Goal: Entertainment & Leisure: Consume media (video, audio)

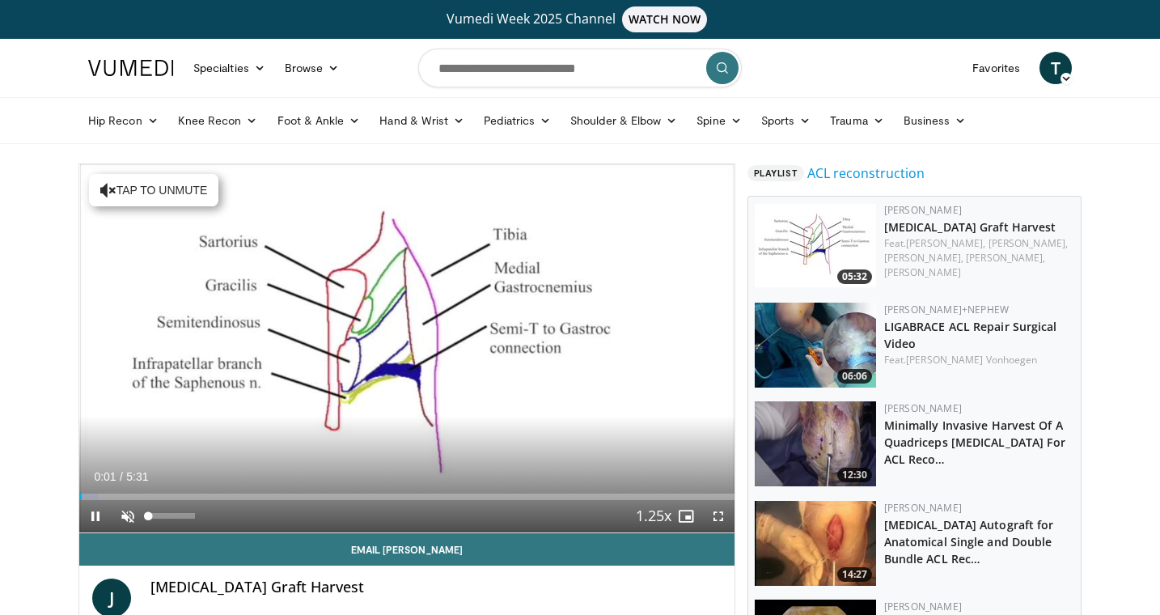
click at [129, 516] on span "Video Player" at bounding box center [128, 516] width 32 height 32
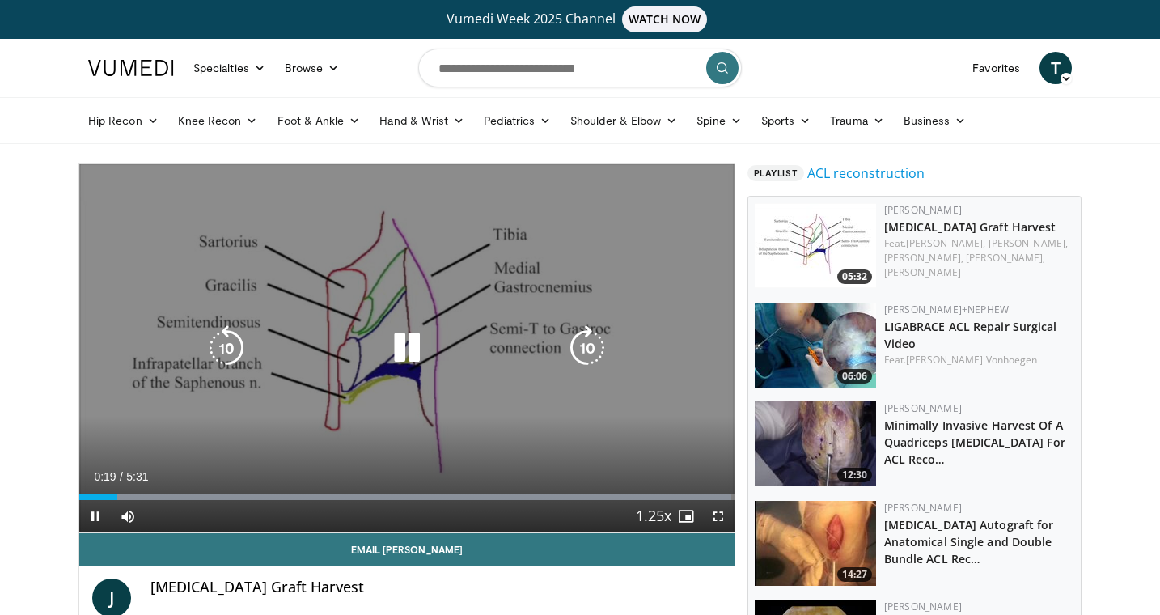
click at [219, 347] on icon "Video Player" at bounding box center [226, 347] width 45 height 45
click at [613, 451] on div "10 seconds Tap to unmute" at bounding box center [406, 348] width 655 height 368
click at [513, 297] on div "10 seconds Tap to unmute" at bounding box center [406, 348] width 655 height 368
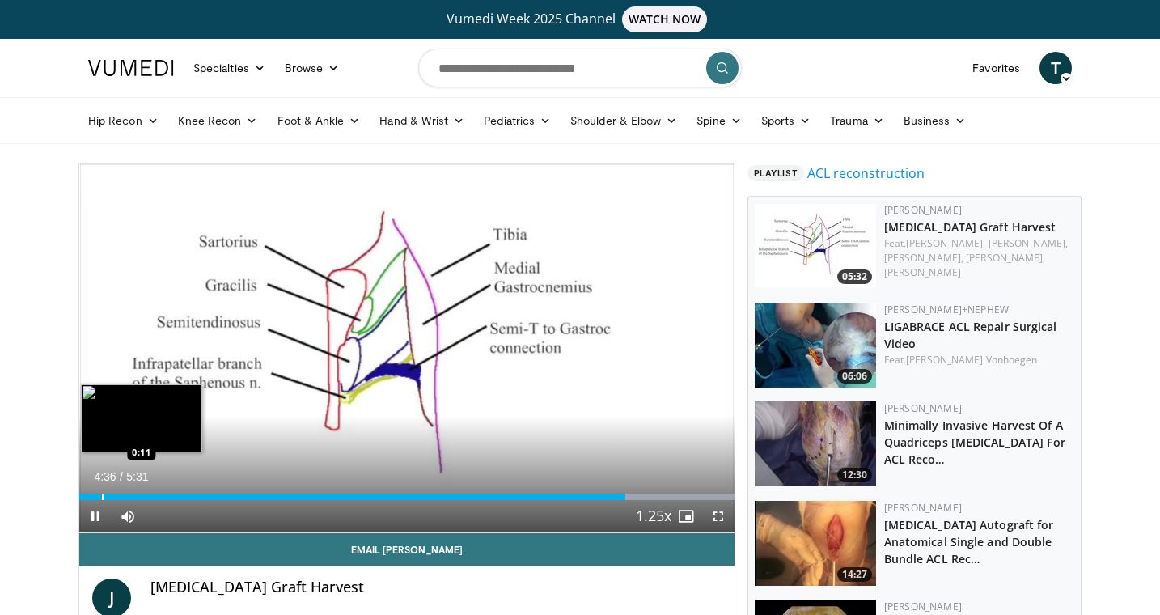
click at [102, 499] on div "Progress Bar" at bounding box center [103, 497] width 2 height 6
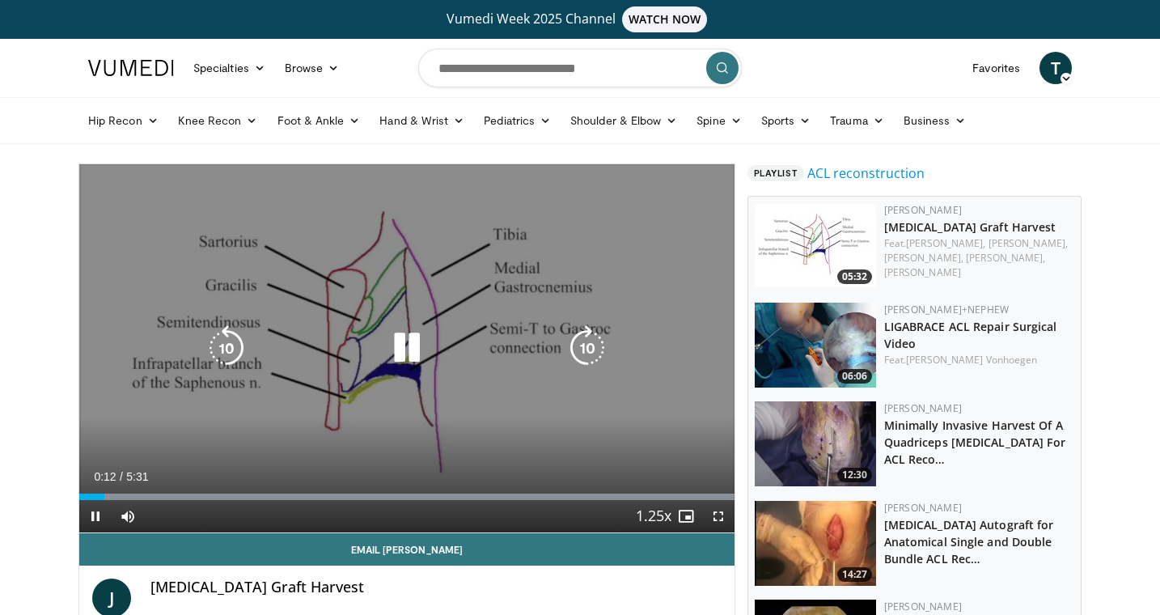
click at [304, 371] on div "10 seconds Tap to unmute" at bounding box center [406, 348] width 655 height 368
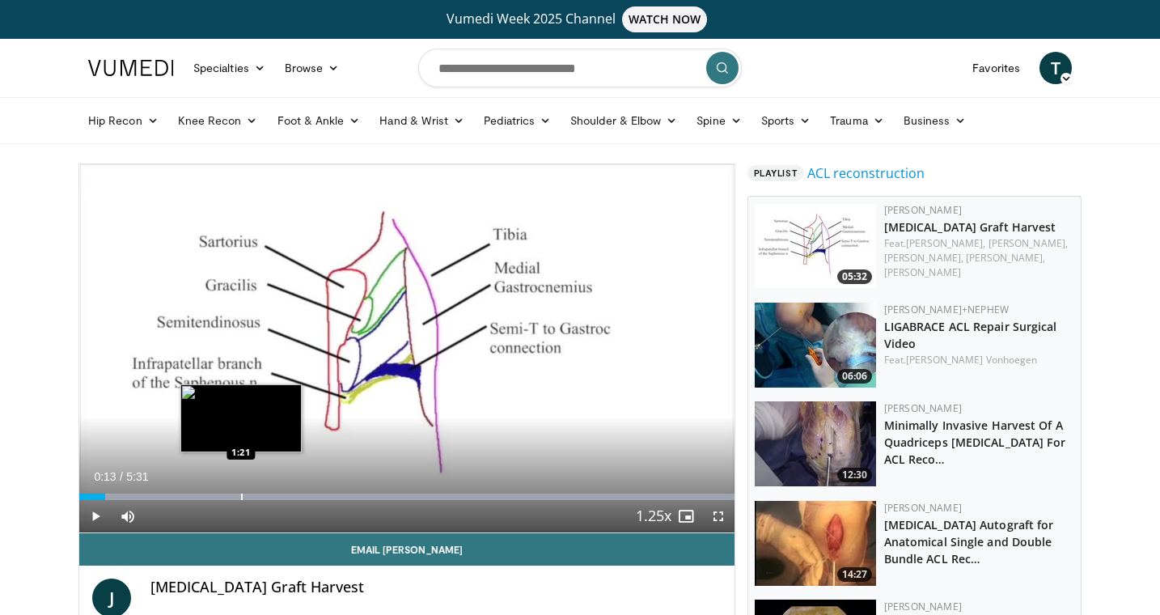
click at [242, 498] on div "Progress Bar" at bounding box center [242, 497] width 2 height 6
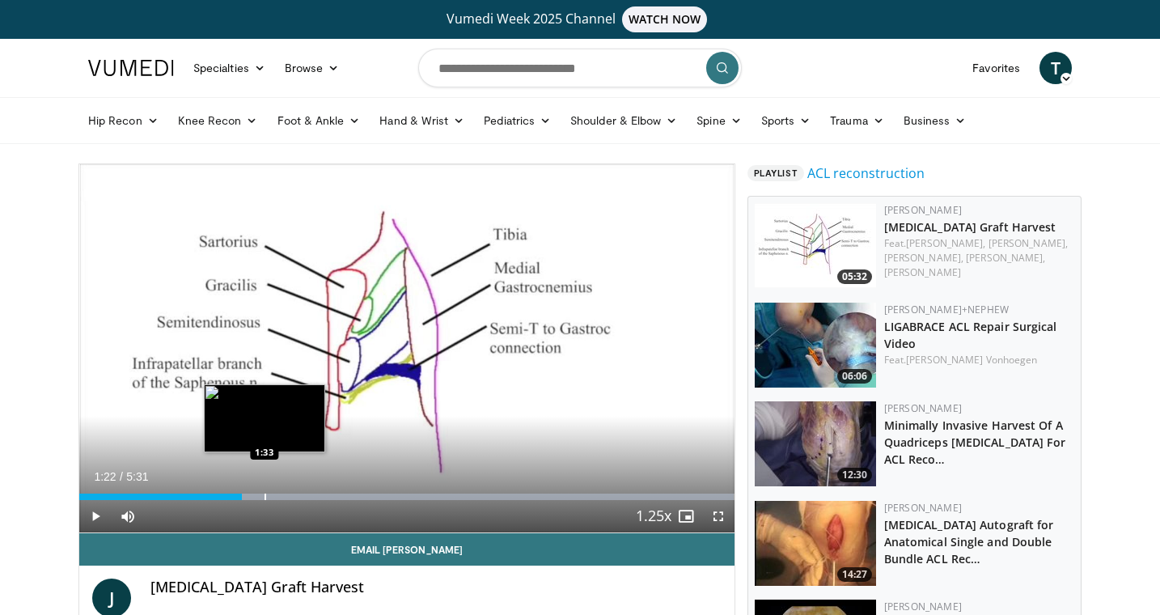
click at [265, 498] on div "Progress Bar" at bounding box center [266, 497] width 2 height 6
click at [286, 498] on div "Progress Bar" at bounding box center [287, 497] width 2 height 6
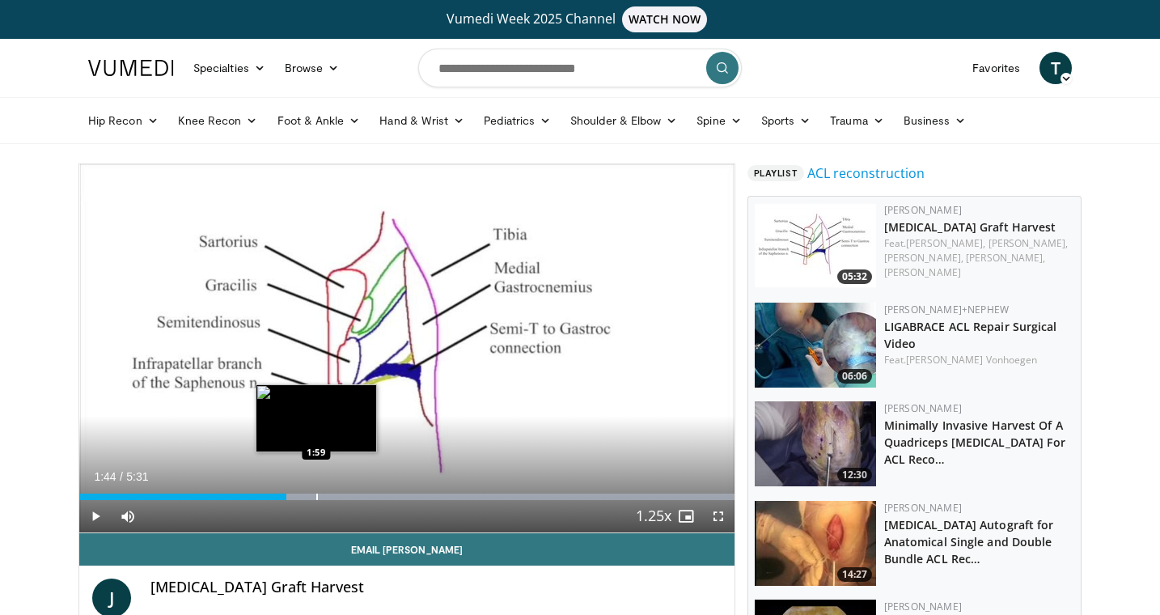
click at [316, 498] on div "Progress Bar" at bounding box center [317, 497] width 2 height 6
click at [345, 497] on div "Progress Bar" at bounding box center [346, 497] width 2 height 6
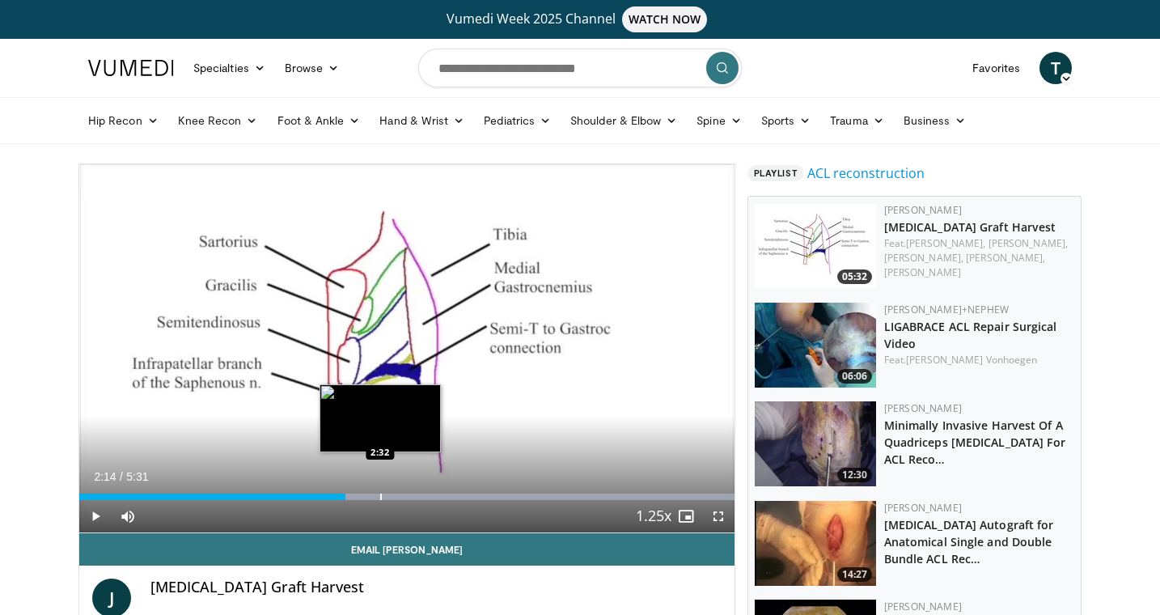
click at [381, 494] on div "Progress Bar" at bounding box center [381, 497] width 2 height 6
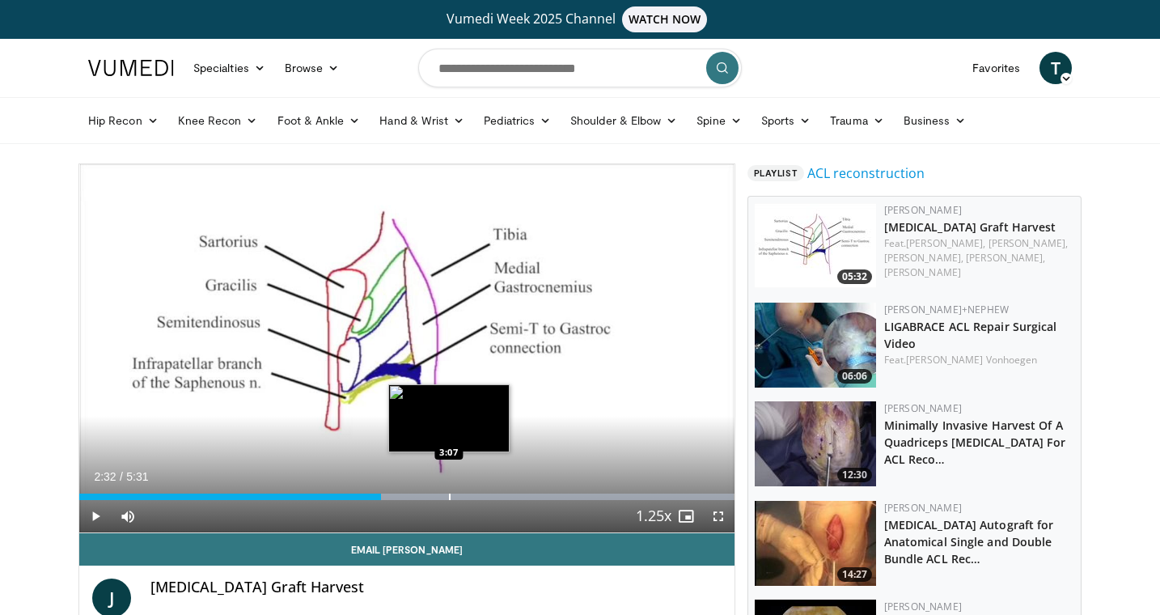
click at [449, 491] on div "Loaded : 99.98% 2:32 3:07" at bounding box center [406, 492] width 655 height 15
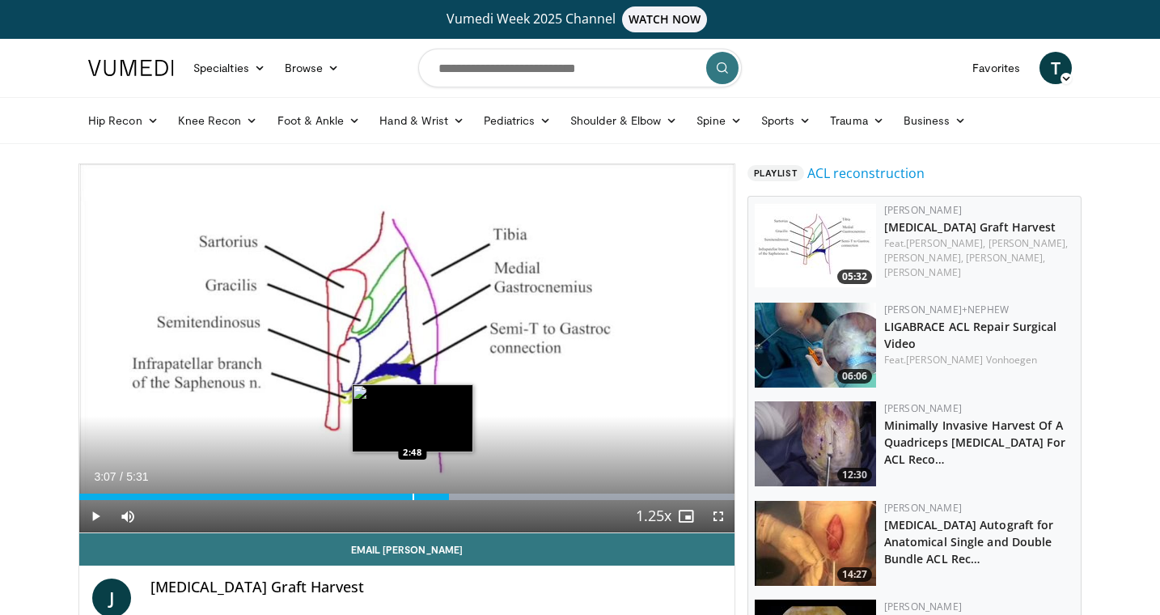
click at [411, 491] on div "Loaded : 99.98% 3:07 2:48" at bounding box center [406, 492] width 655 height 15
